Goal: Information Seeking & Learning: Check status

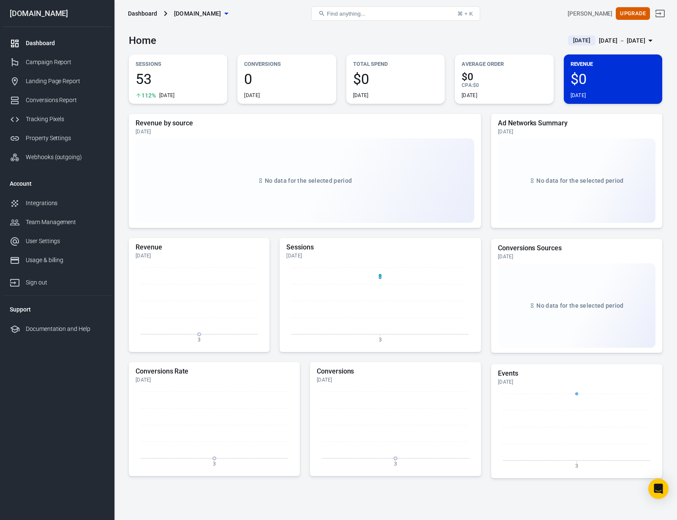
click at [433, 43] on div "Home Today Sep 3 － Sep 3, 2025" at bounding box center [395, 37] width 533 height 21
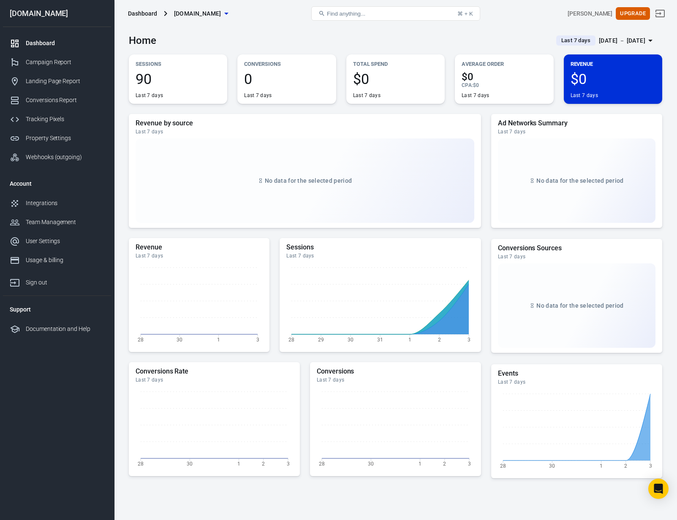
click at [558, 42] on span "Last 7 days" at bounding box center [576, 40] width 36 height 8
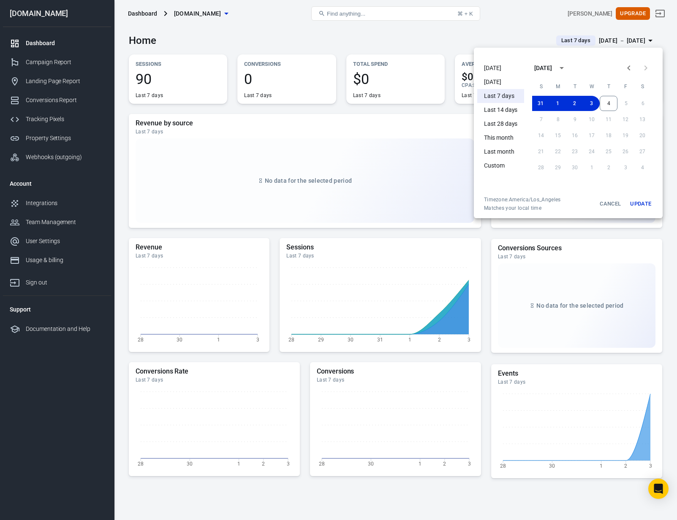
click at [504, 73] on li "[DATE]" at bounding box center [500, 68] width 47 height 14
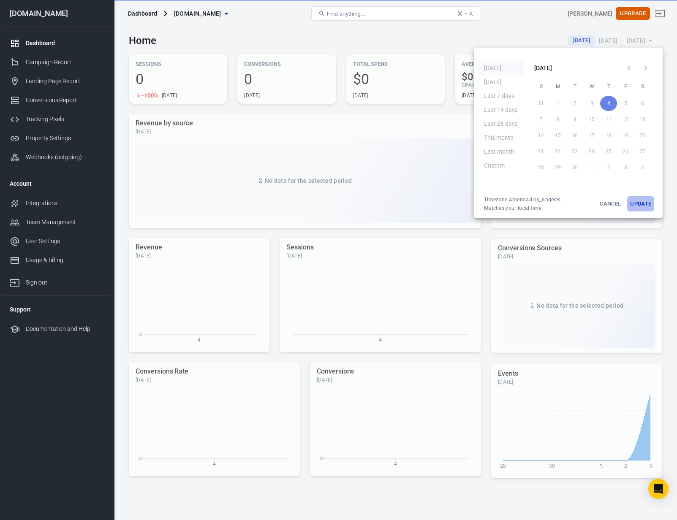
click at [635, 202] on button "Update" at bounding box center [640, 203] width 27 height 15
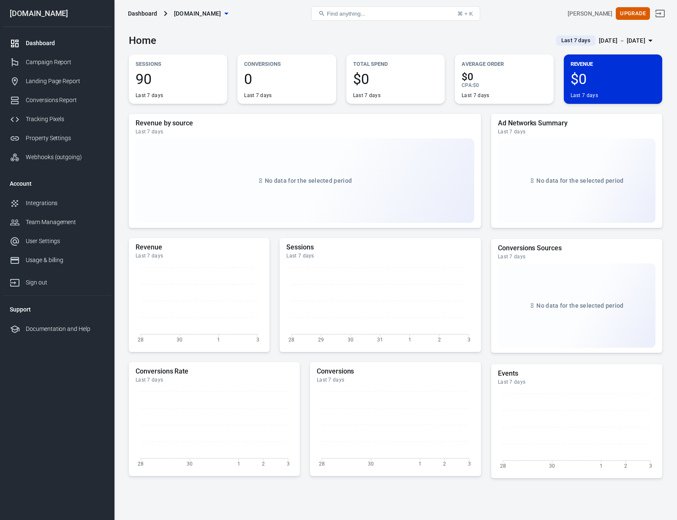
click at [558, 41] on span "Last 7 days" at bounding box center [576, 40] width 36 height 8
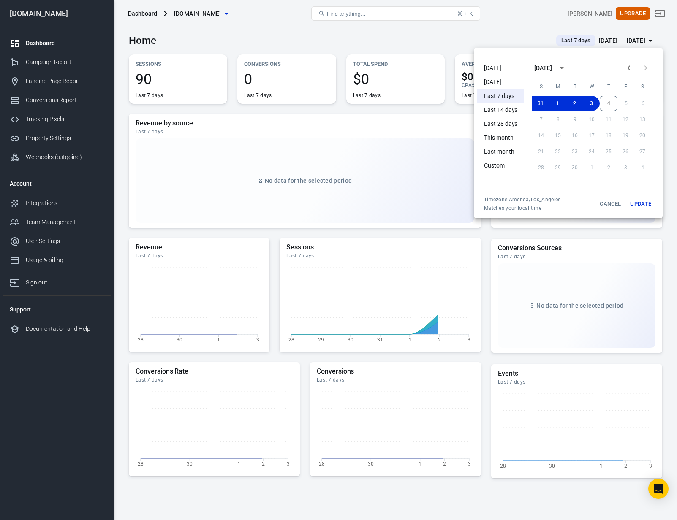
click at [506, 69] on li "Today" at bounding box center [500, 68] width 47 height 14
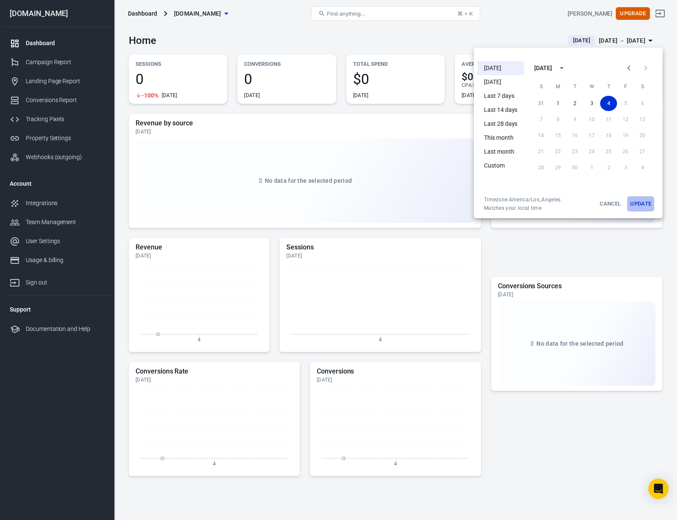
click at [633, 204] on button "Update" at bounding box center [640, 203] width 27 height 15
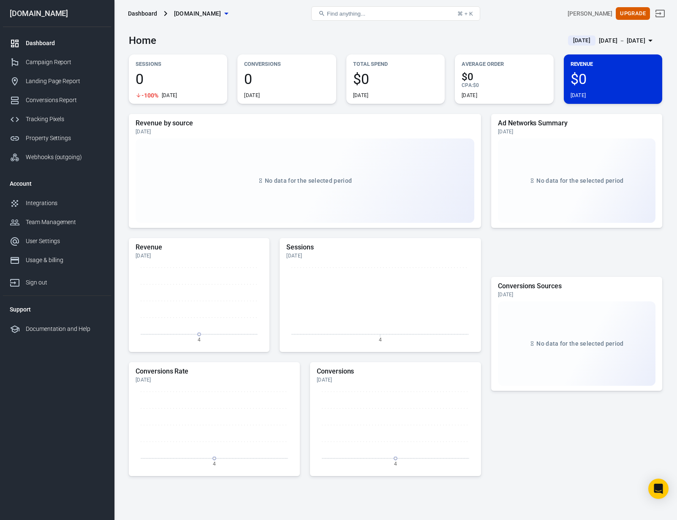
click at [340, 40] on div "Home Today Sep 4 － Sep 4, 2025" at bounding box center [395, 37] width 533 height 21
click at [39, 118] on div "Tracking Pixels" at bounding box center [65, 119] width 79 height 9
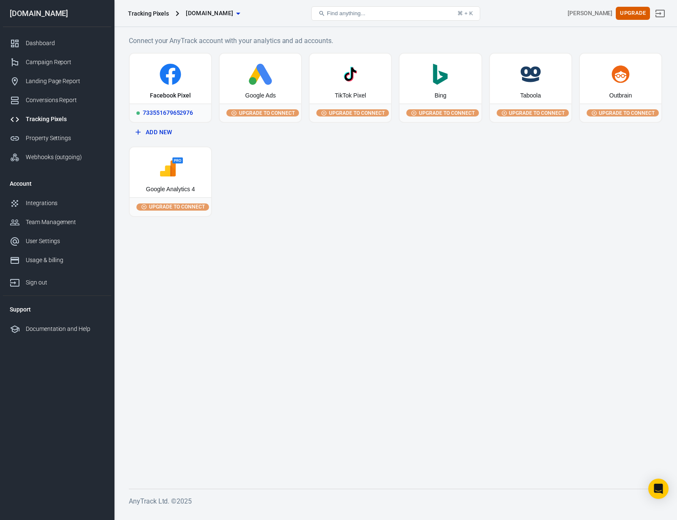
click at [150, 82] on icon at bounding box center [170, 74] width 75 height 21
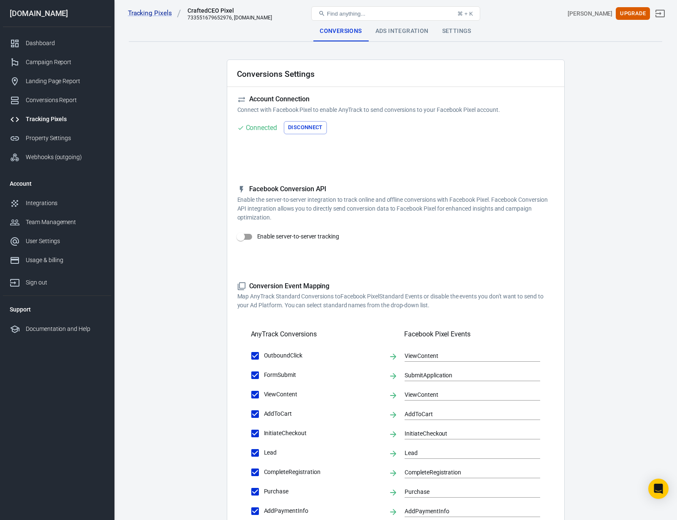
click at [247, 234] on input "Enable server-to-server tracking" at bounding box center [241, 237] width 48 height 16
checkbox input "false"
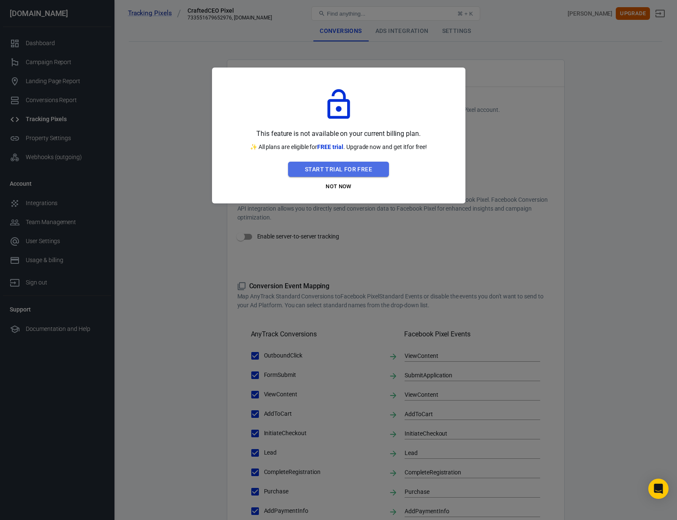
click at [338, 169] on button "Start Trial For Free" at bounding box center [338, 170] width 101 height 16
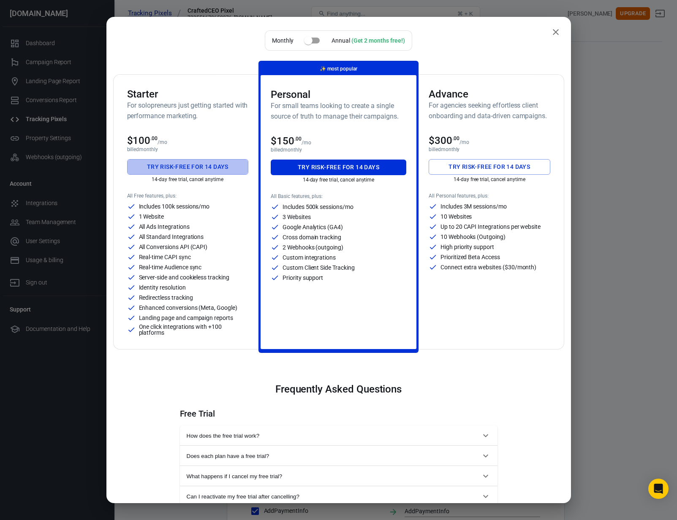
click at [179, 165] on button "Try risk-free for 14 days" at bounding box center [188, 167] width 122 height 16
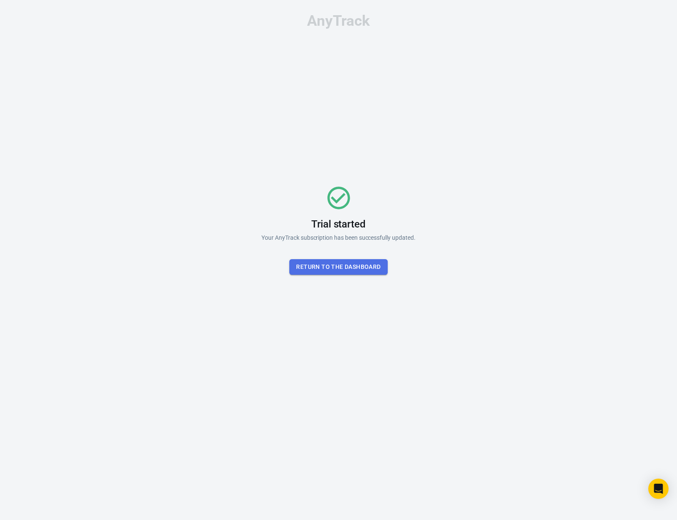
click at [364, 269] on button "Return To the dashboard" at bounding box center [338, 267] width 98 height 16
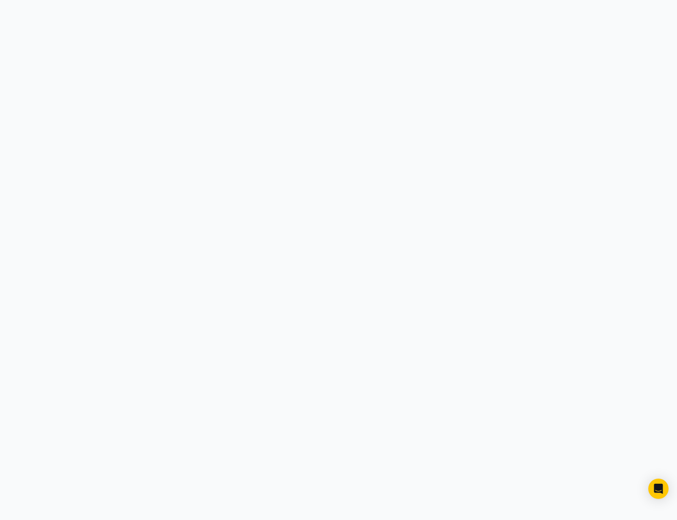
click at [257, 0] on html at bounding box center [338, 0] width 677 height 0
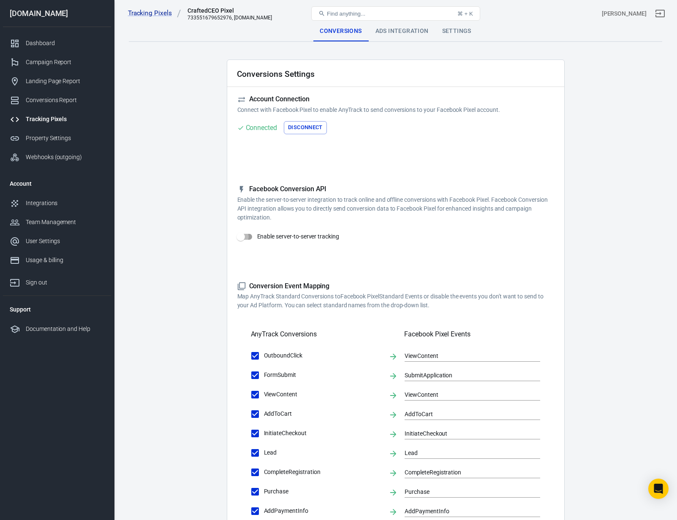
click at [247, 236] on input "Enable server-to-server tracking" at bounding box center [241, 237] width 48 height 16
checkbox input "true"
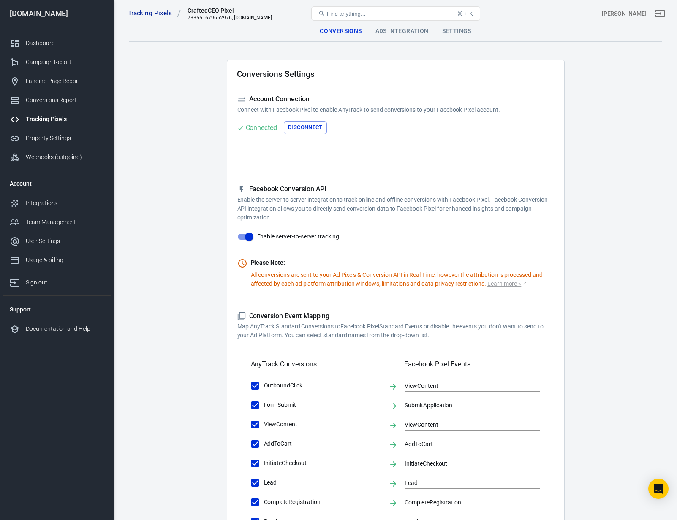
click at [198, 236] on main "Conversions Ads Integration Settings Conversions Settings Account Connection Co…" at bounding box center [395, 379] width 533 height 716
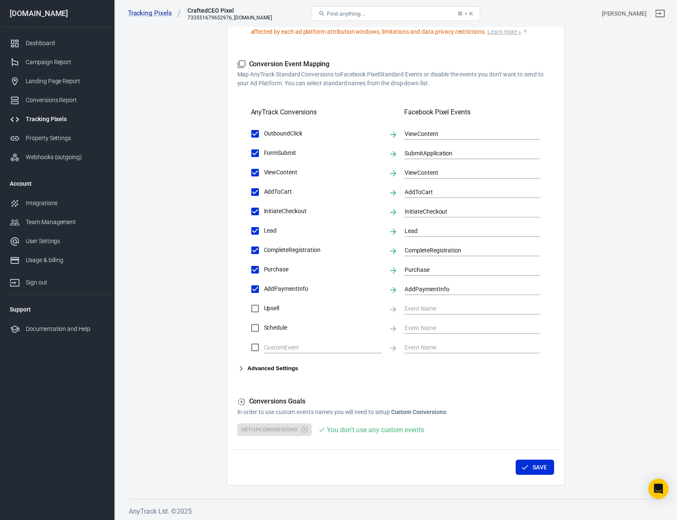
scroll to position [254, 0]
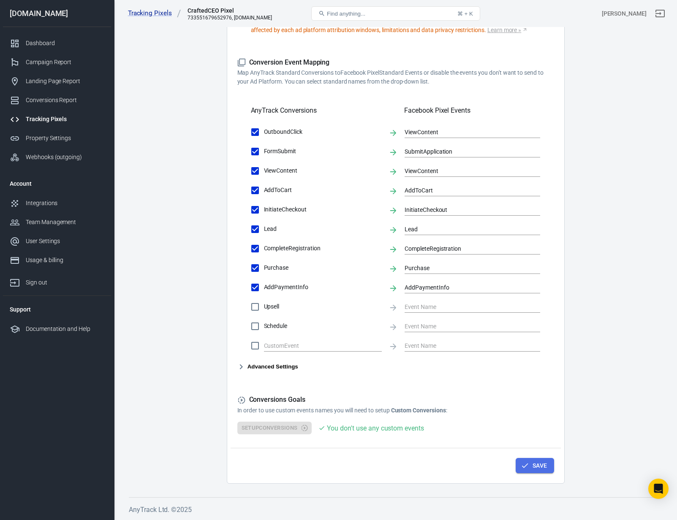
click at [532, 466] on button "Save" at bounding box center [534, 466] width 38 height 16
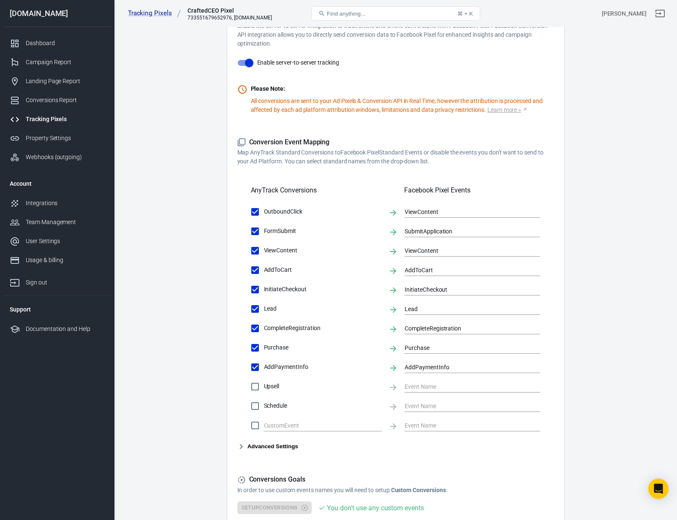
scroll to position [0, 0]
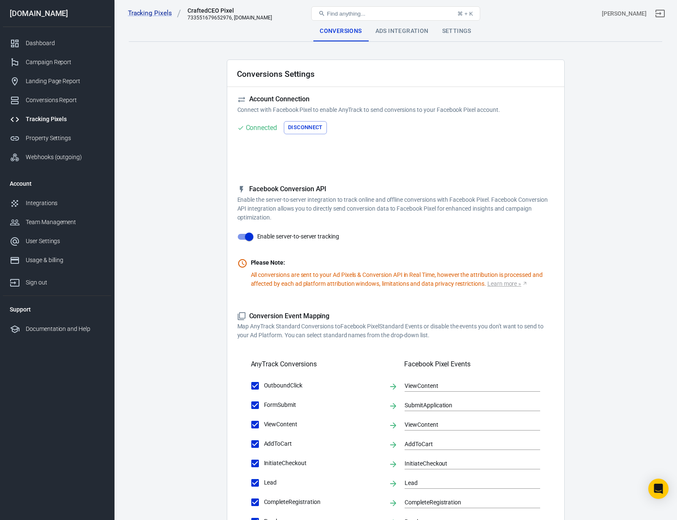
click at [397, 34] on div "Ads Integration" at bounding box center [402, 31] width 67 height 20
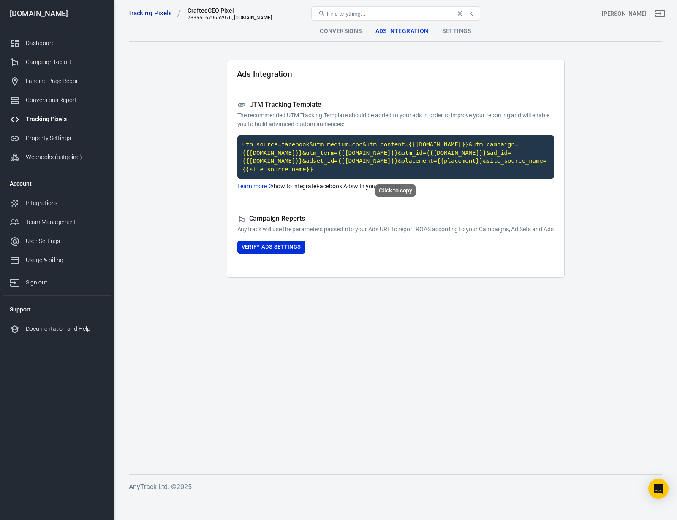
click at [336, 153] on code "utm_source=facebook&utm_medium=cpc&utm_content={{[DOMAIN_NAME]}}&utm_campaign={…" at bounding box center [395, 157] width 317 height 43
click at [463, 32] on div "Settings" at bounding box center [456, 31] width 43 height 20
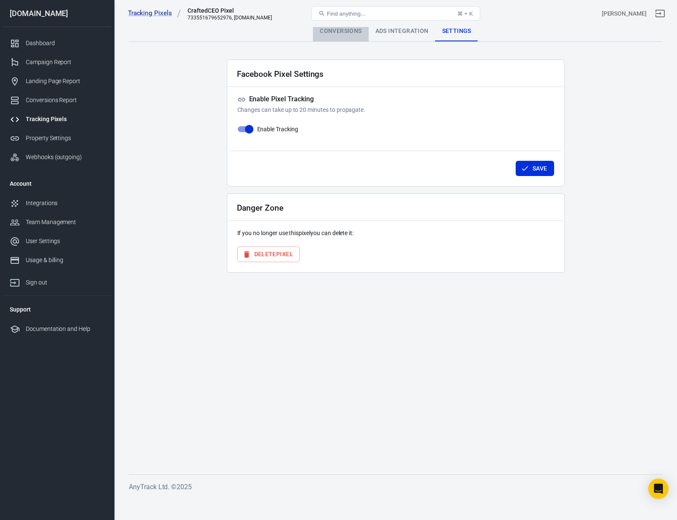
click at [343, 30] on div "Conversions" at bounding box center [340, 31] width 55 height 20
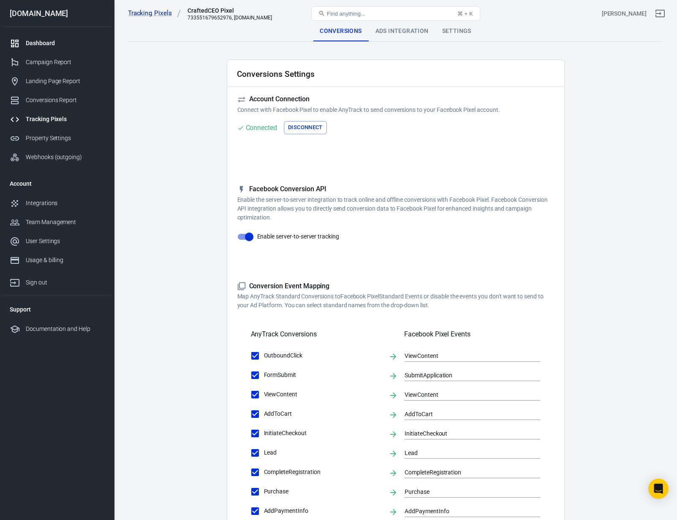
click at [49, 42] on div "Dashboard" at bounding box center [65, 43] width 79 height 9
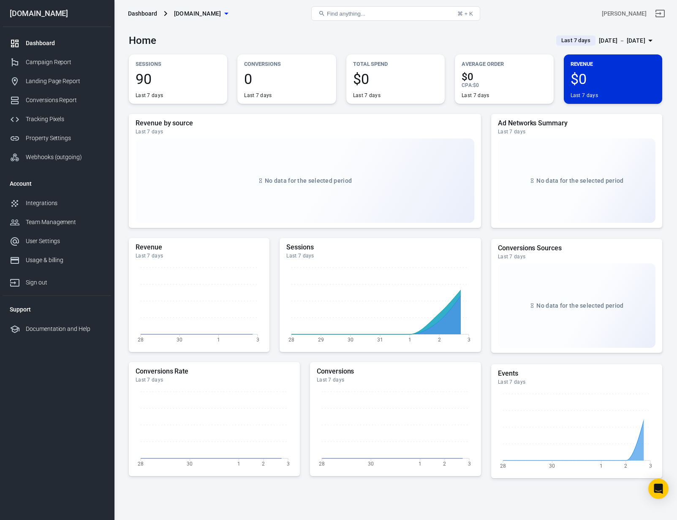
click at [560, 42] on span "Last 7 days" at bounding box center [576, 40] width 36 height 8
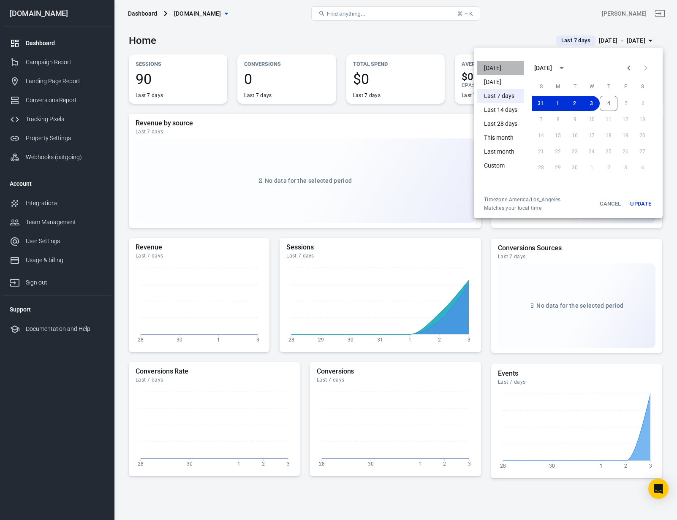
click at [509, 68] on li "[DATE]" at bounding box center [500, 68] width 47 height 14
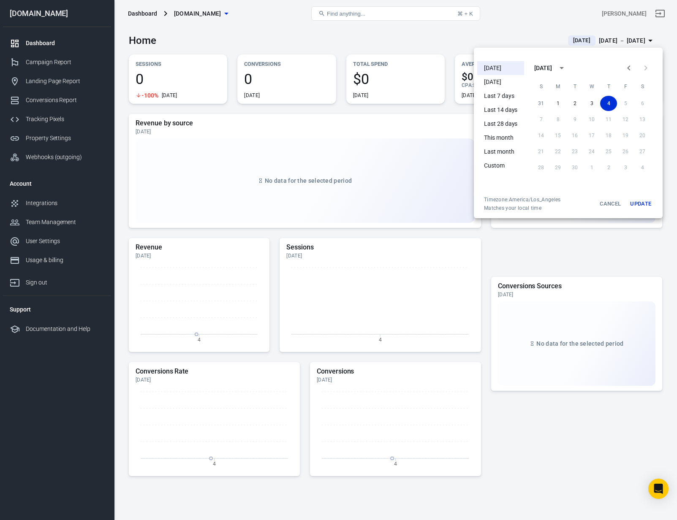
click at [413, 113] on div at bounding box center [338, 260] width 677 height 520
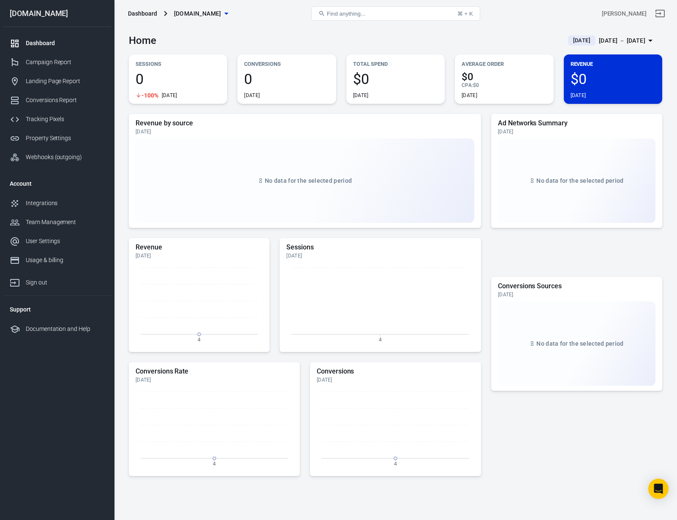
click at [20, 40] on div at bounding box center [18, 43] width 16 height 10
click at [27, 59] on div "Campaign Report" at bounding box center [65, 62] width 79 height 9
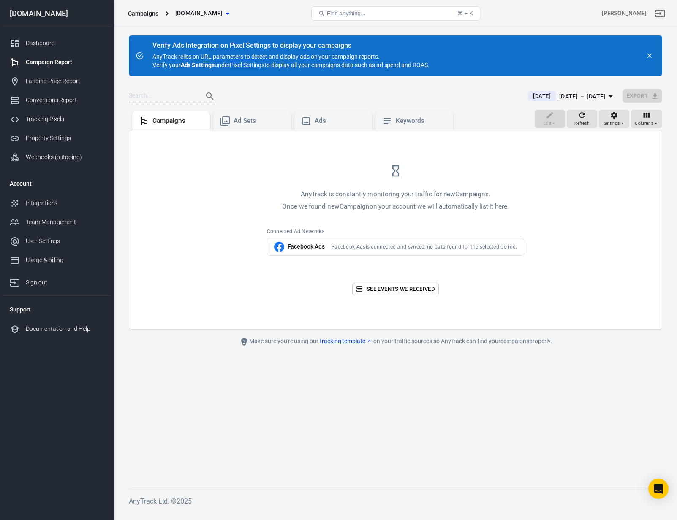
click at [531, 95] on span "[DATE]" at bounding box center [541, 96] width 24 height 8
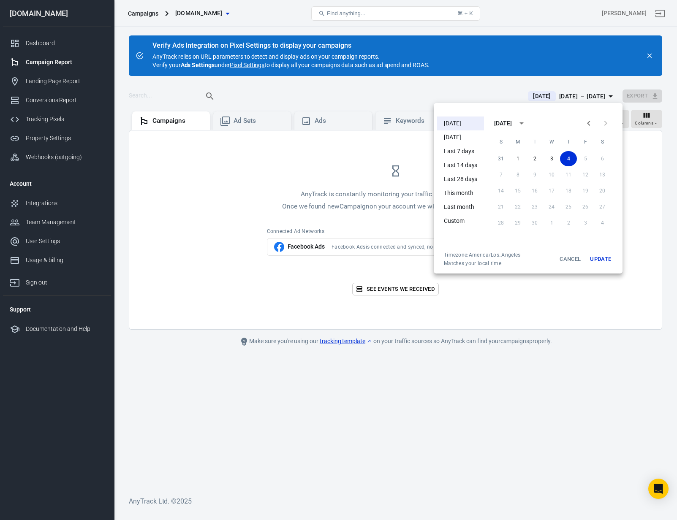
click at [472, 136] on li "[DATE]" at bounding box center [460, 137] width 47 height 14
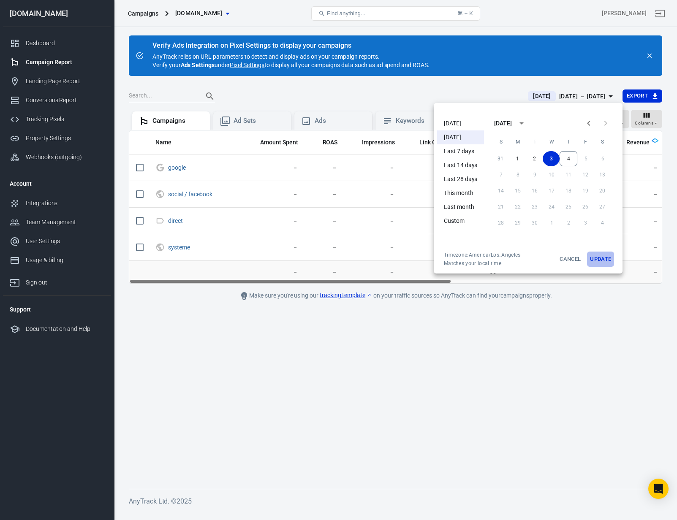
click at [600, 260] on button "Update" at bounding box center [600, 259] width 27 height 15
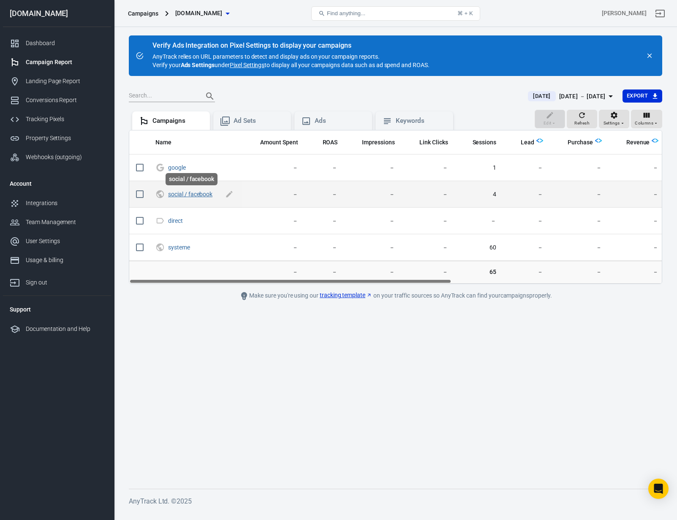
click at [179, 195] on link "social / facebook" at bounding box center [190, 194] width 44 height 7
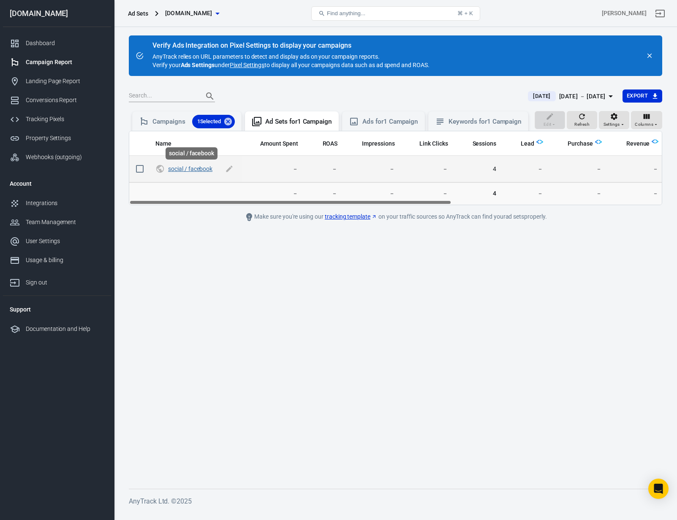
click at [193, 168] on link "social / facebook" at bounding box center [190, 168] width 44 height 7
click at [196, 169] on link "social / facebook" at bounding box center [190, 168] width 44 height 7
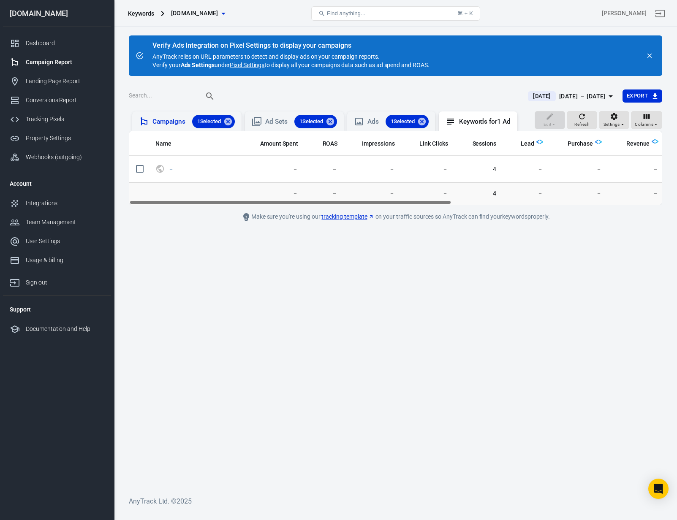
click at [164, 121] on div "Campaigns 1 Selected" at bounding box center [193, 122] width 82 height 14
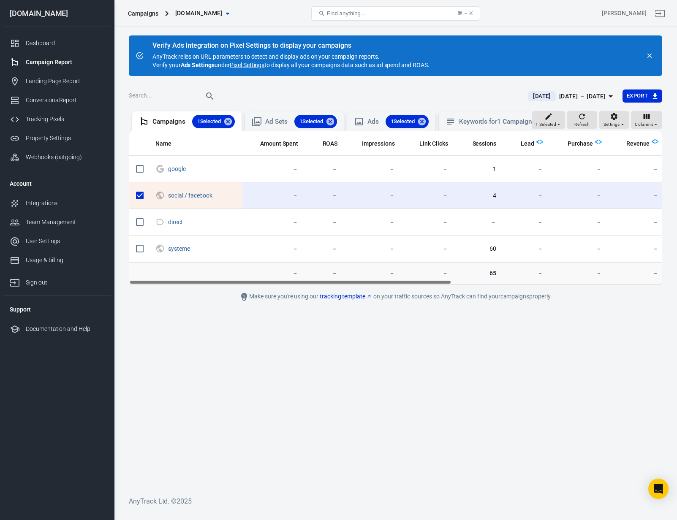
click at [208, 341] on main "Verify Ads Integration on Pixel Settings to display your campaigns AnyTrack rel…" at bounding box center [395, 255] width 533 height 440
click at [229, 349] on main "Verify Ads Integration on Pixel Settings to display your campaigns AnyTrack rel…" at bounding box center [395, 255] width 533 height 440
click at [39, 43] on div "Dashboard" at bounding box center [65, 43] width 79 height 9
